Goal: Share content: Share content

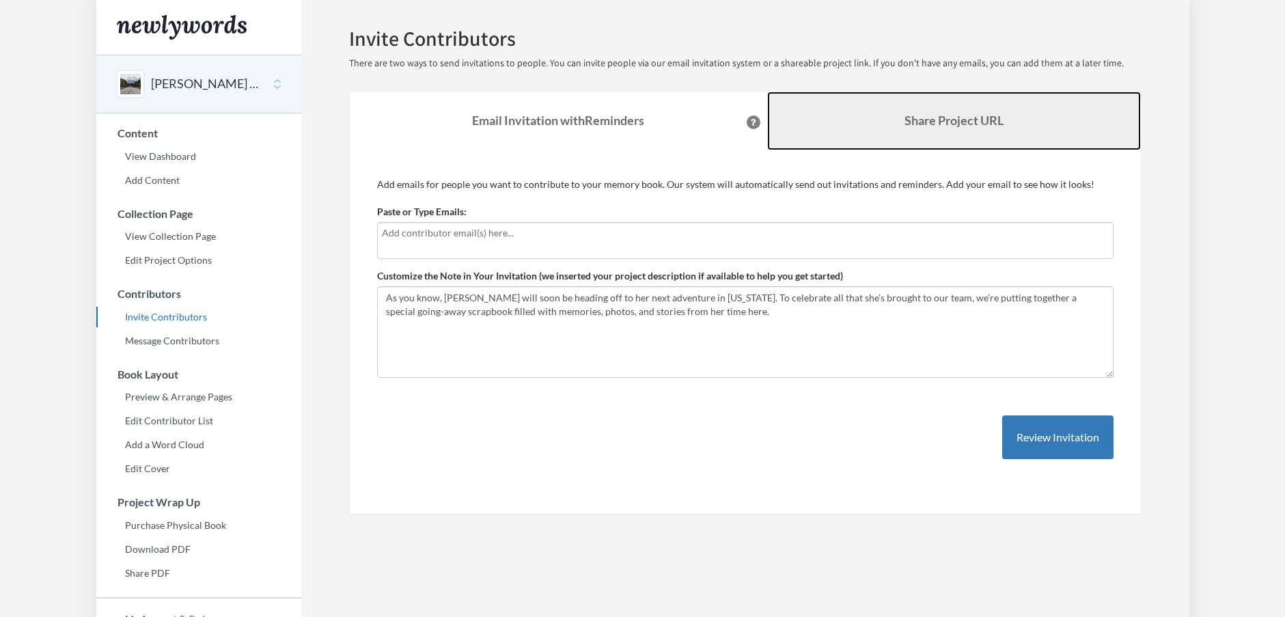
click at [937, 120] on b "Share Project URL" at bounding box center [954, 120] width 99 height 15
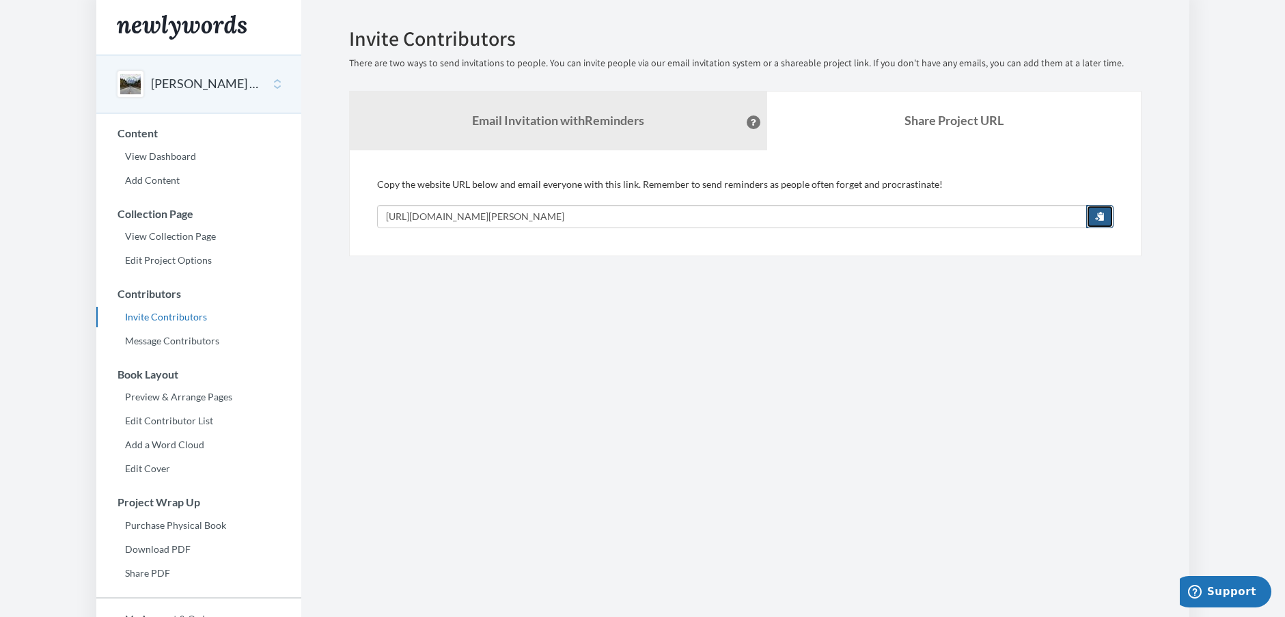
click at [1091, 213] on button "button" at bounding box center [1099, 216] width 27 height 23
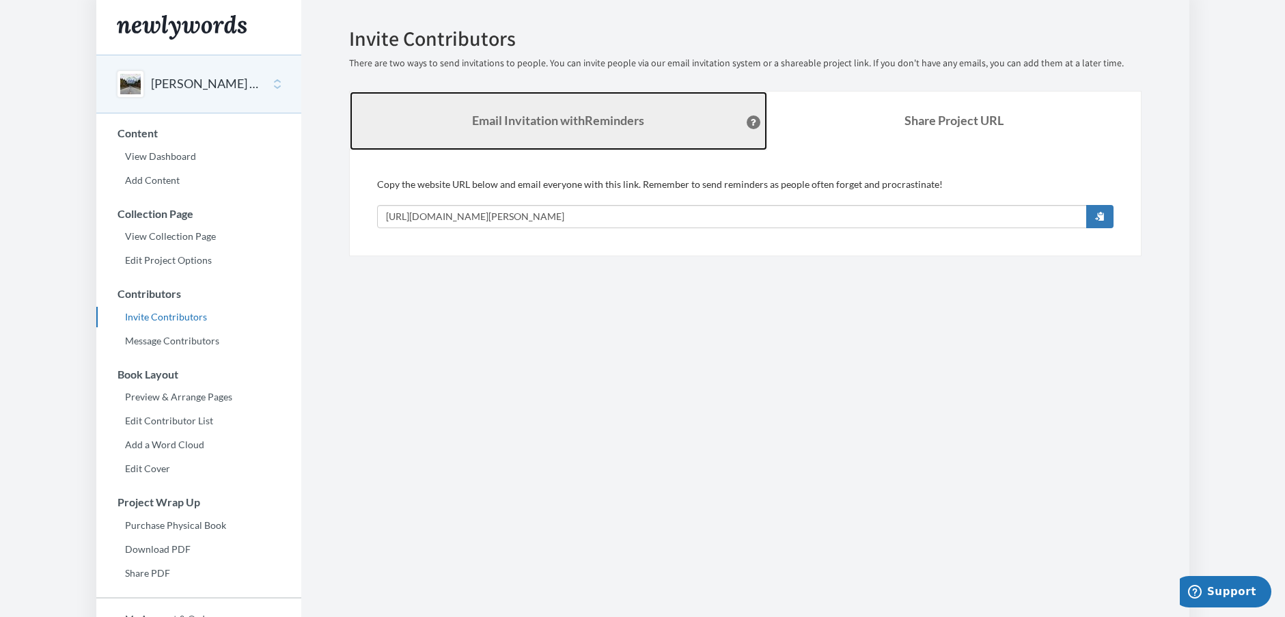
click at [633, 119] on strong "Email Invitation with Reminders" at bounding box center [558, 120] width 172 height 15
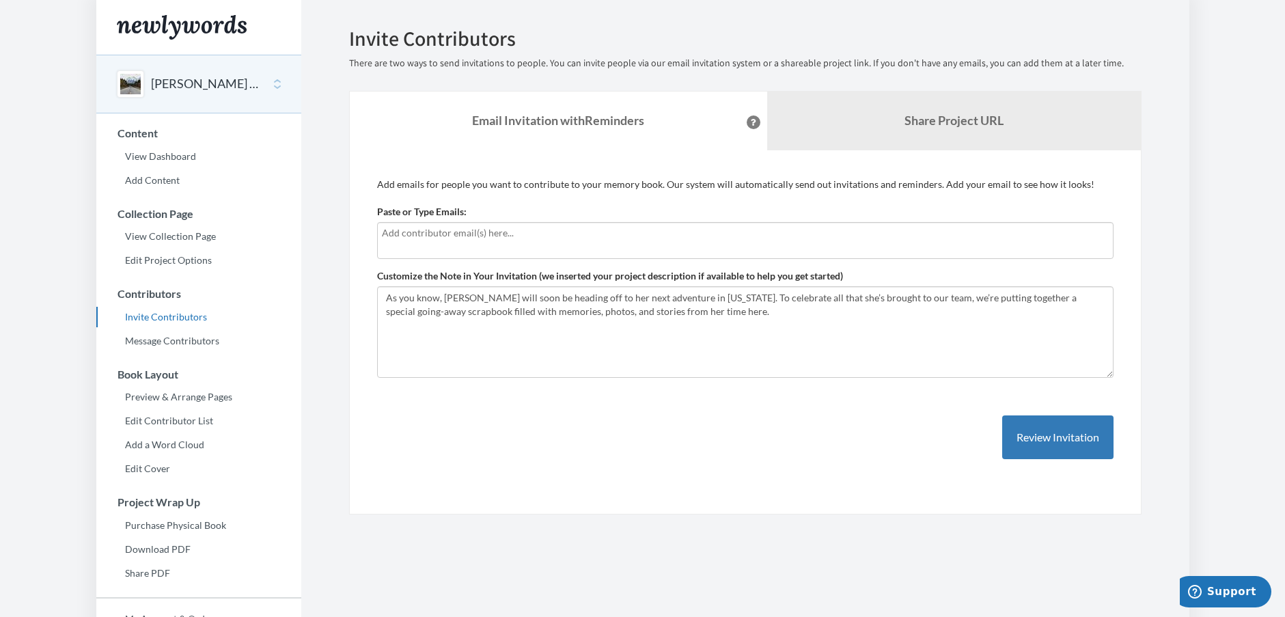
click at [458, 241] on div at bounding box center [745, 240] width 737 height 37
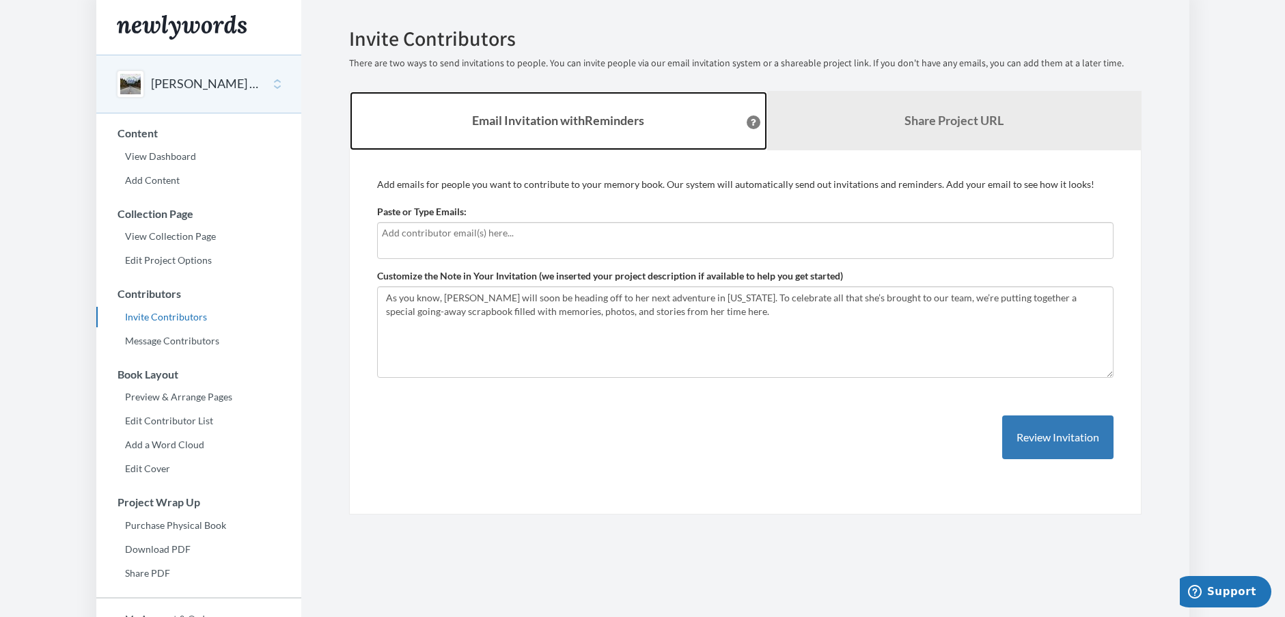
click at [479, 104] on link "Email Invitation with Reminders" at bounding box center [559, 121] width 418 height 59
click at [482, 124] on strong "Email Invitation with Reminders" at bounding box center [558, 120] width 172 height 15
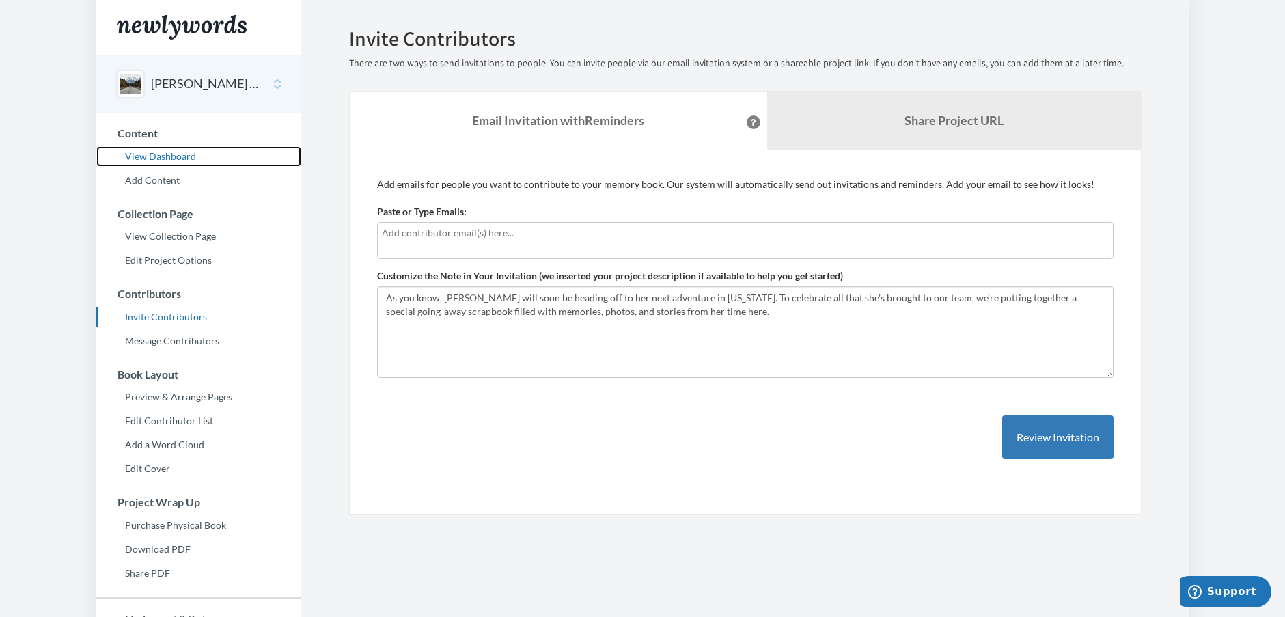
click at [188, 154] on link "View Dashboard" at bounding box center [198, 156] width 205 height 20
